Goal: Use online tool/utility: Use online tool/utility

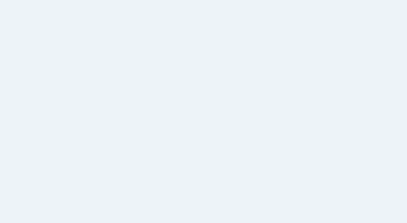
click at [184, 83] on div at bounding box center [203, 111] width 407 height 223
click at [202, 117] on div at bounding box center [203, 111] width 407 height 223
